Goal: Task Accomplishment & Management: Complete application form

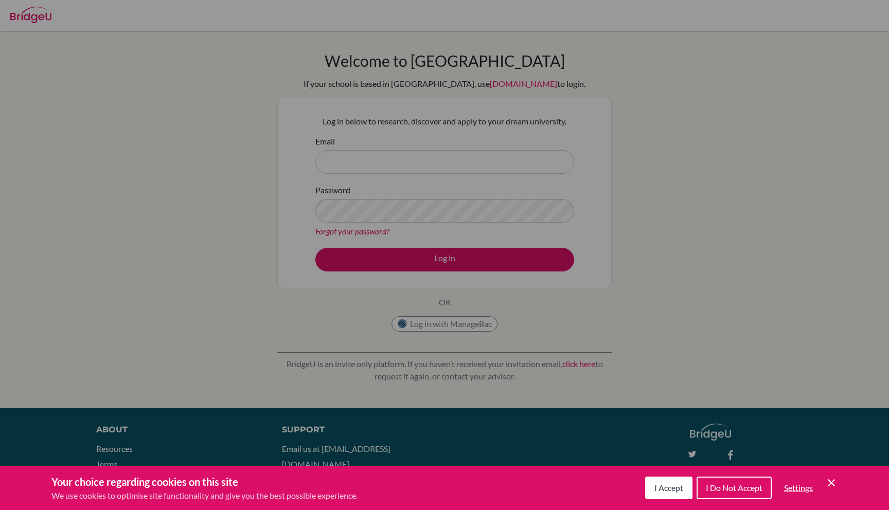
click at [831, 486] on icon "Cookie Control Close Icon" at bounding box center [831, 483] width 12 height 12
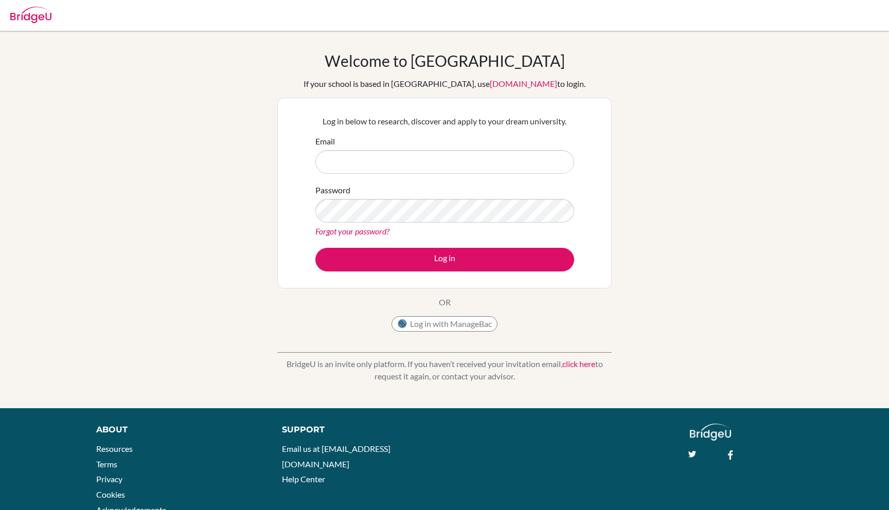
click at [509, 147] on div "Email" at bounding box center [444, 154] width 259 height 39
click at [509, 157] on input "Email" at bounding box center [444, 162] width 259 height 24
click at [520, 112] on div "Log in below to research, discover and apply to your dream university. Email Pa…" at bounding box center [445, 193] width 272 height 169
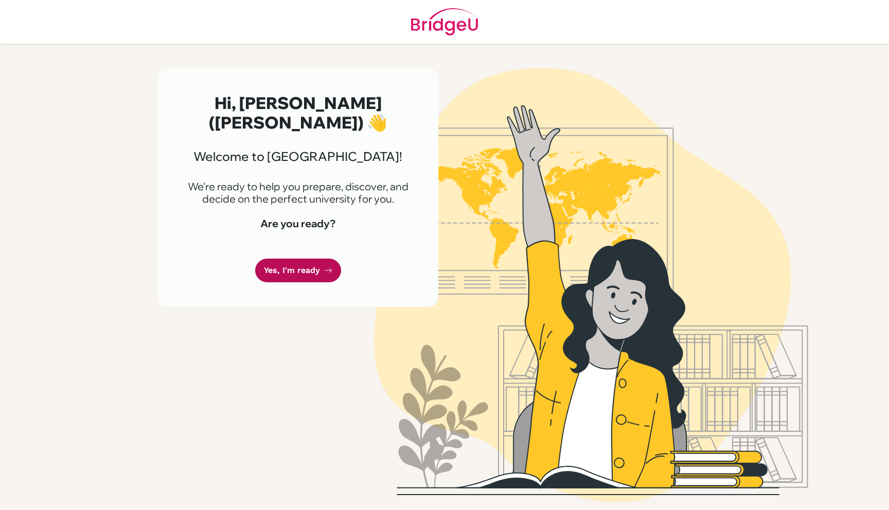
click at [276, 259] on link "Yes, I'm ready" at bounding box center [298, 271] width 86 height 24
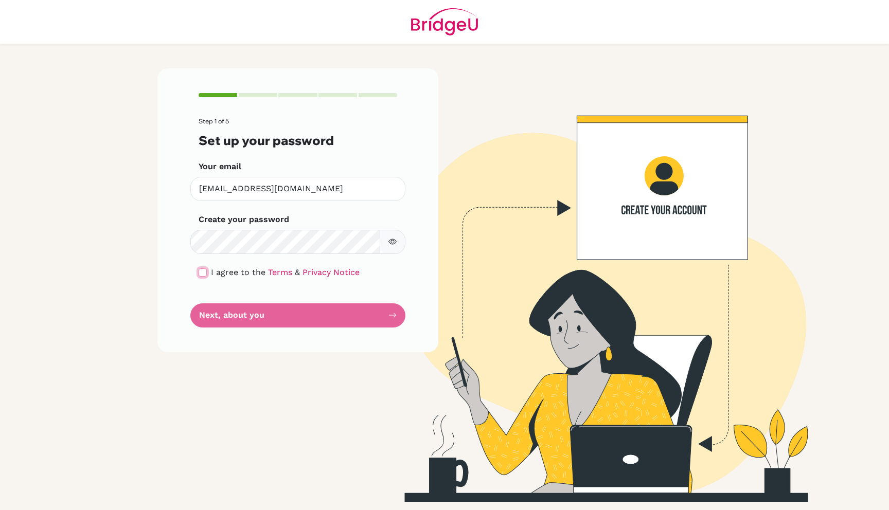
click at [204, 269] on input "checkbox" at bounding box center [203, 273] width 8 height 8
checkbox input "true"
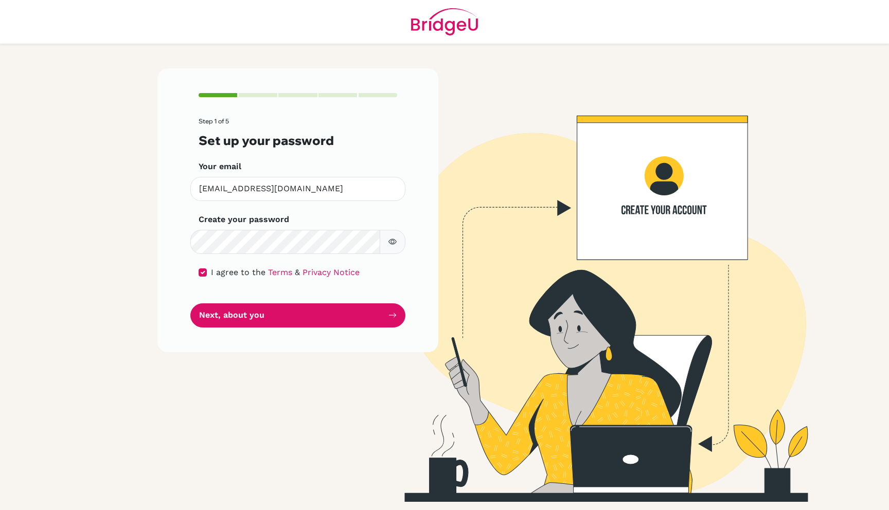
click at [389, 243] on icon "button" at bounding box center [392, 242] width 8 height 8
click at [389, 243] on icon "button" at bounding box center [391, 242] width 7 height 7
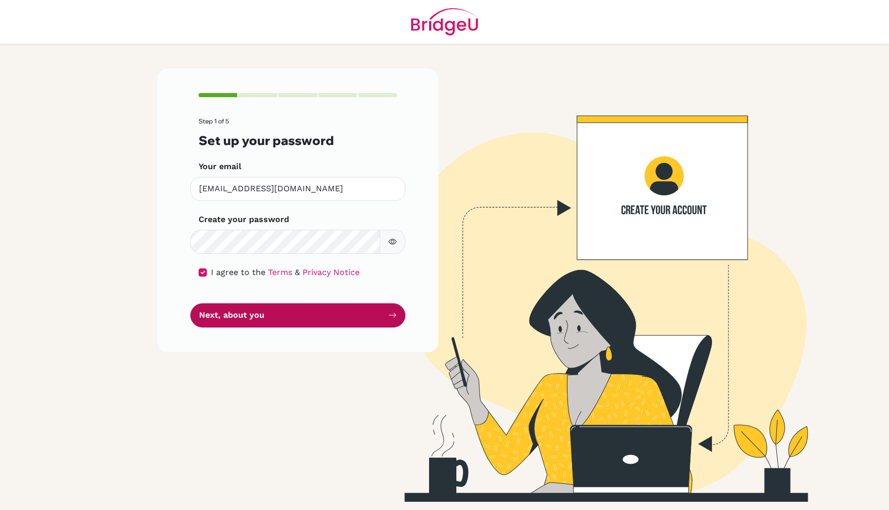
click at [317, 315] on button "Next, about you" at bounding box center [297, 316] width 215 height 24
